Goal: Find specific page/section: Find specific page/section

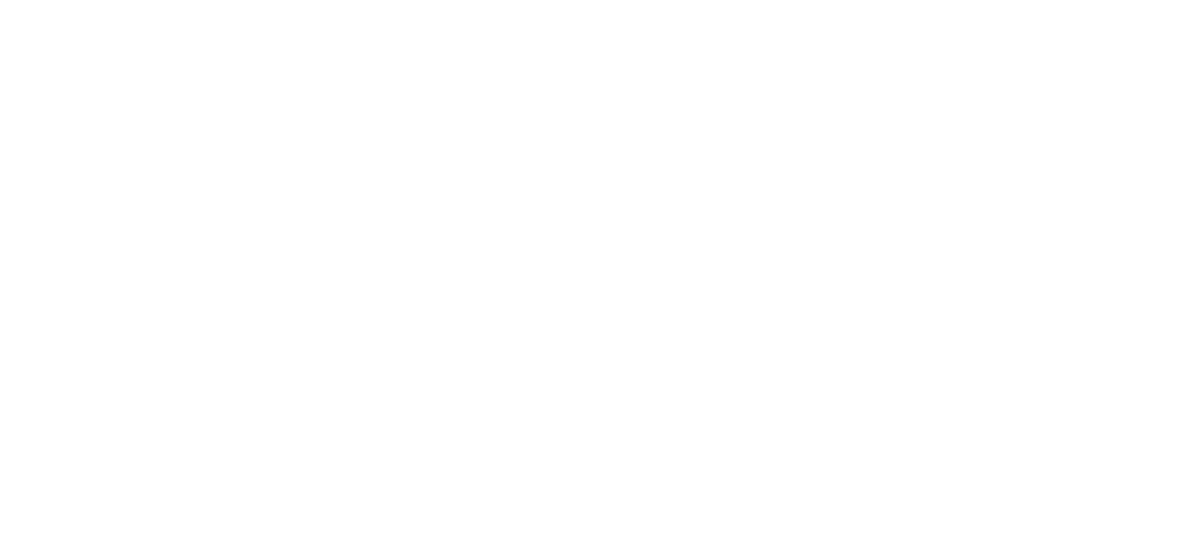
click at [0, 0] on html at bounding box center [0, 0] width 0 height 0
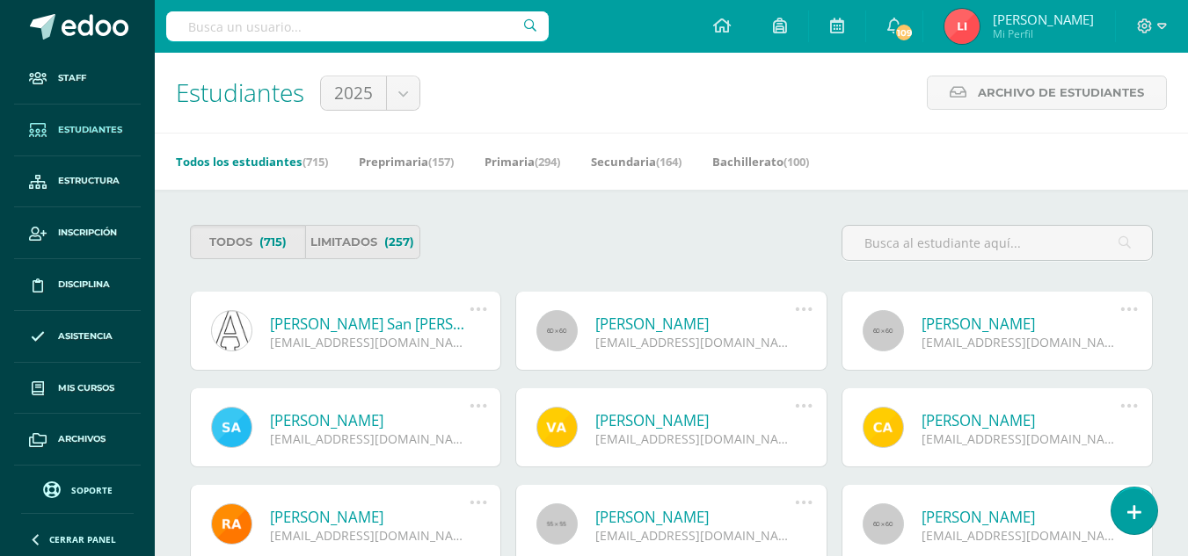
click at [369, 26] on input "text" at bounding box center [357, 26] width 382 height 30
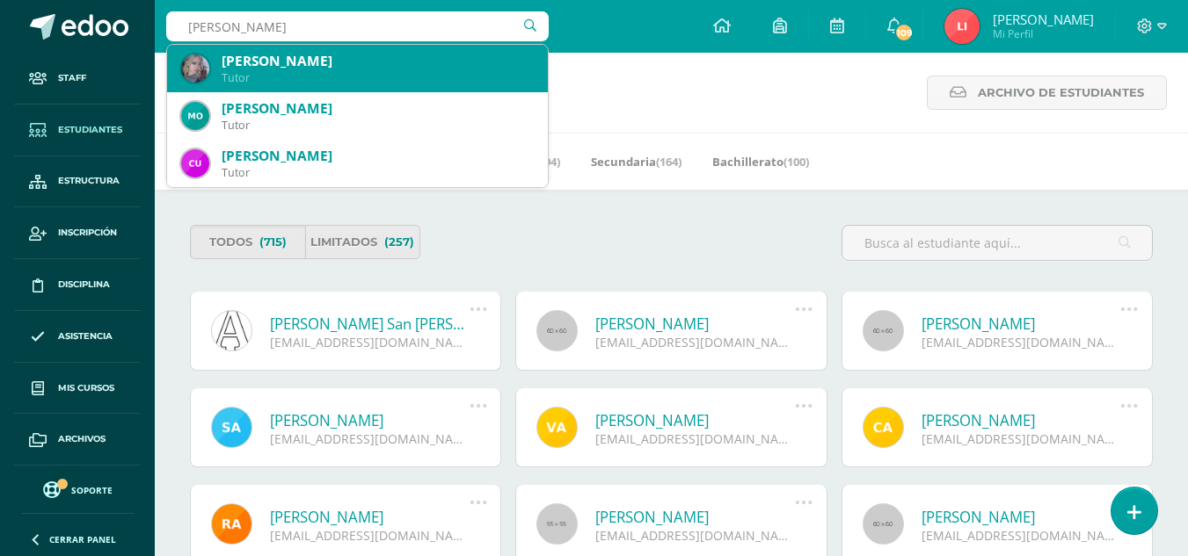
type input "esquivel victor"
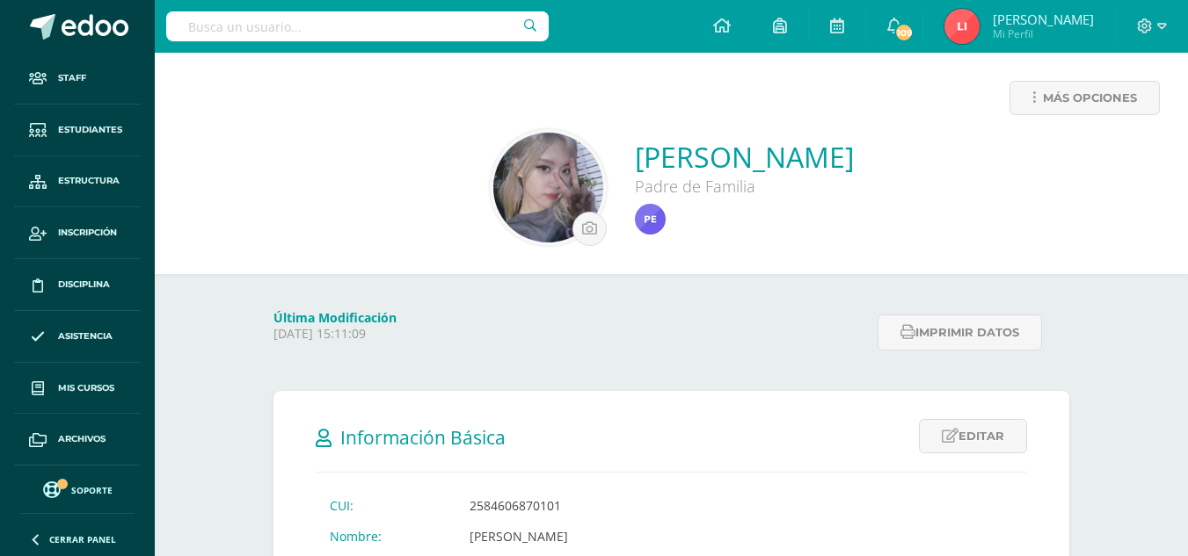
click at [269, 35] on input "text" at bounding box center [357, 26] width 382 height 30
type input "victor esquivel"
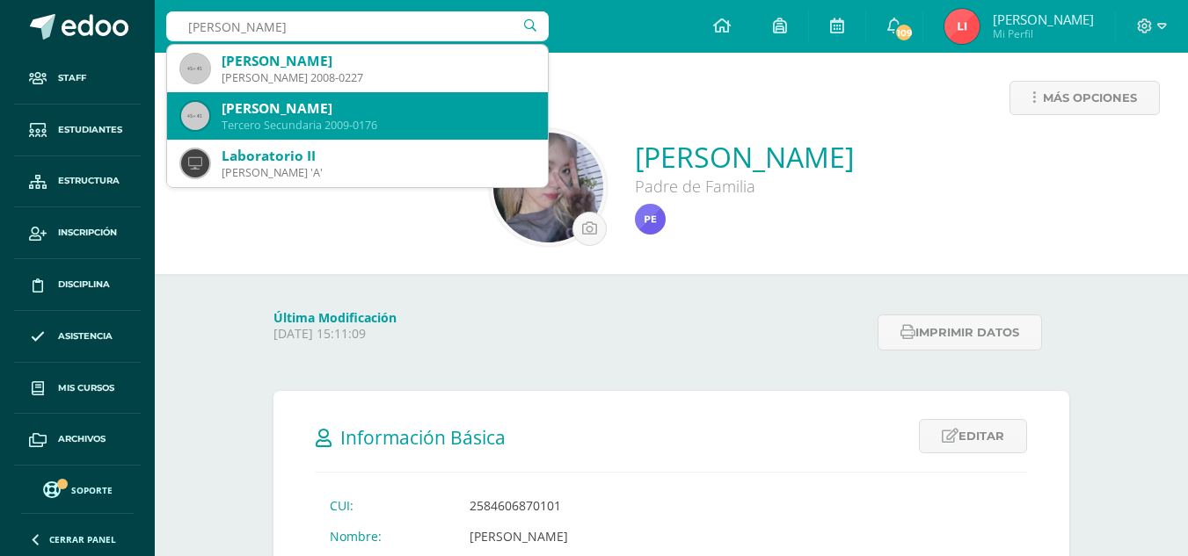
click at [319, 117] on div "Victor Esteban Esquivel Alvarenga" at bounding box center [378, 108] width 312 height 18
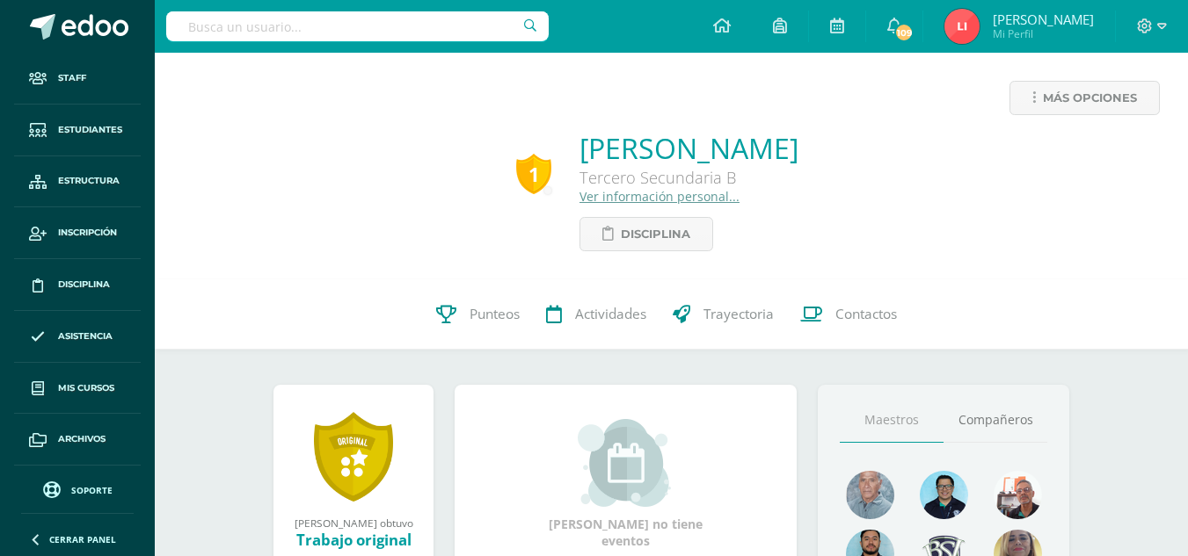
click at [588, 199] on link "Ver información personal..." at bounding box center [659, 196] width 160 height 17
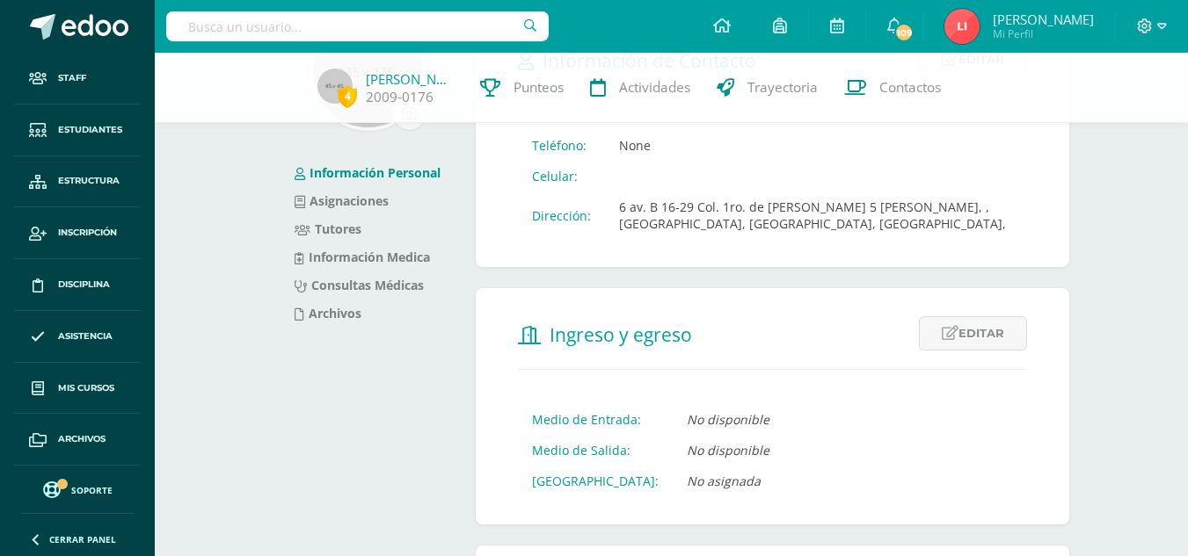
scroll to position [112, 0]
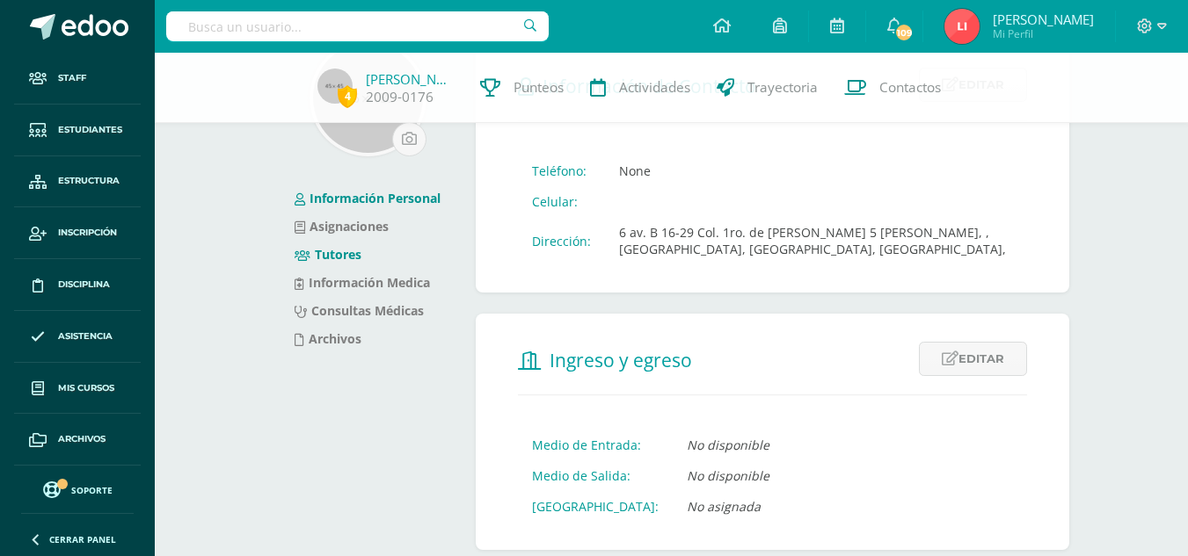
click at [326, 255] on link "Tutores" at bounding box center [327, 254] width 67 height 17
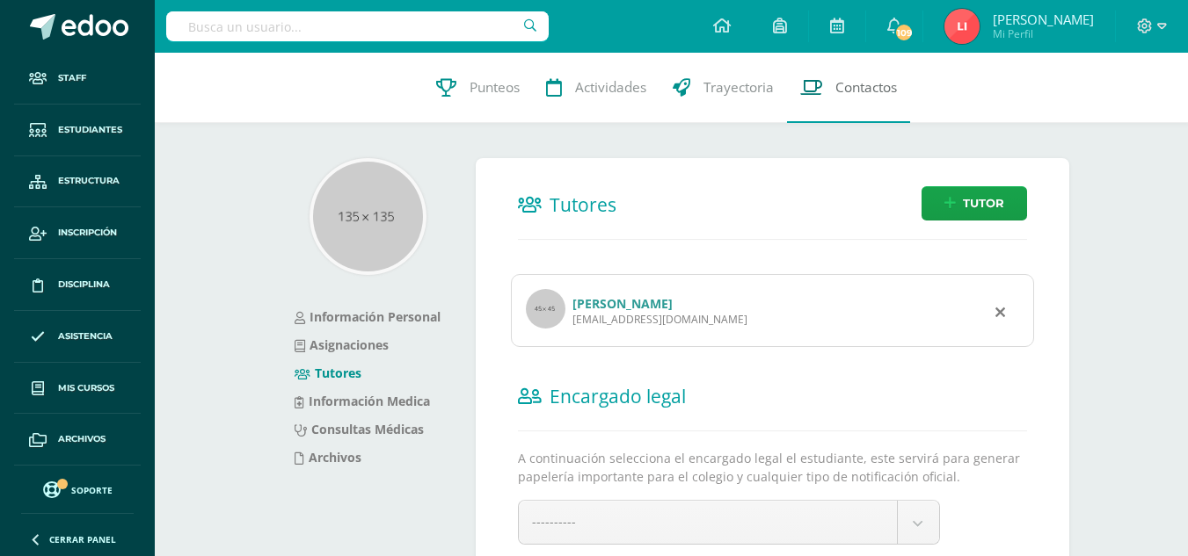
click at [889, 87] on span "Contactos" at bounding box center [866, 87] width 62 height 18
